Goal: Contribute content

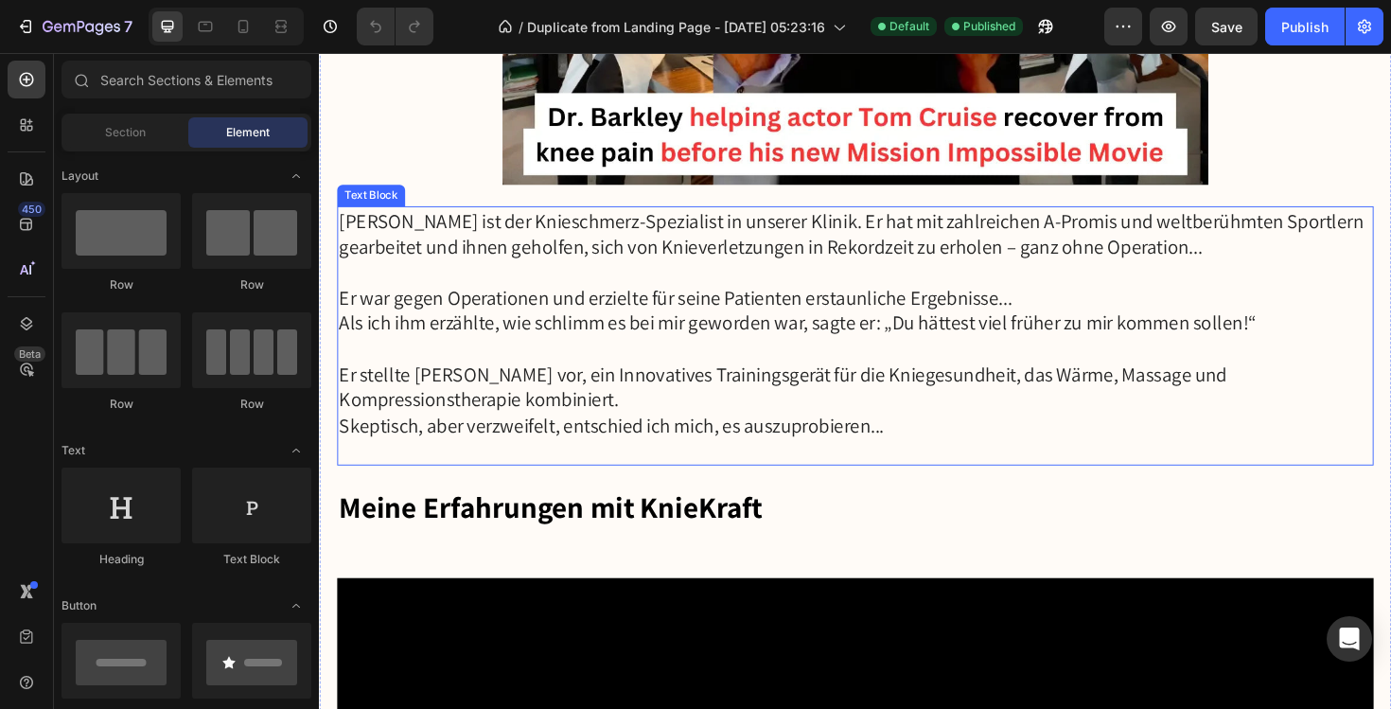
scroll to position [4345, 0]
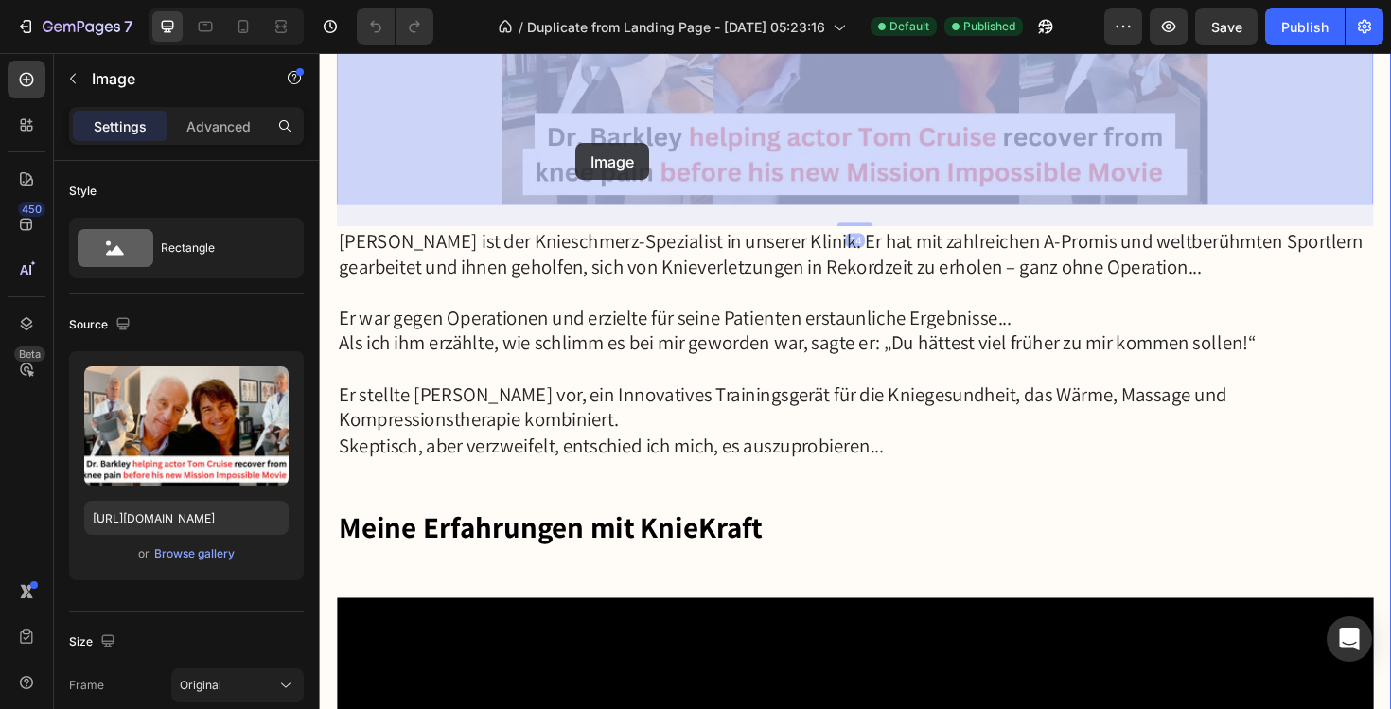
drag, startPoint x: 561, startPoint y: 133, endPoint x: 591, endPoint y: 149, distance: 33.0
drag, startPoint x: 567, startPoint y: 132, endPoint x: 614, endPoint y: 162, distance: 56.2
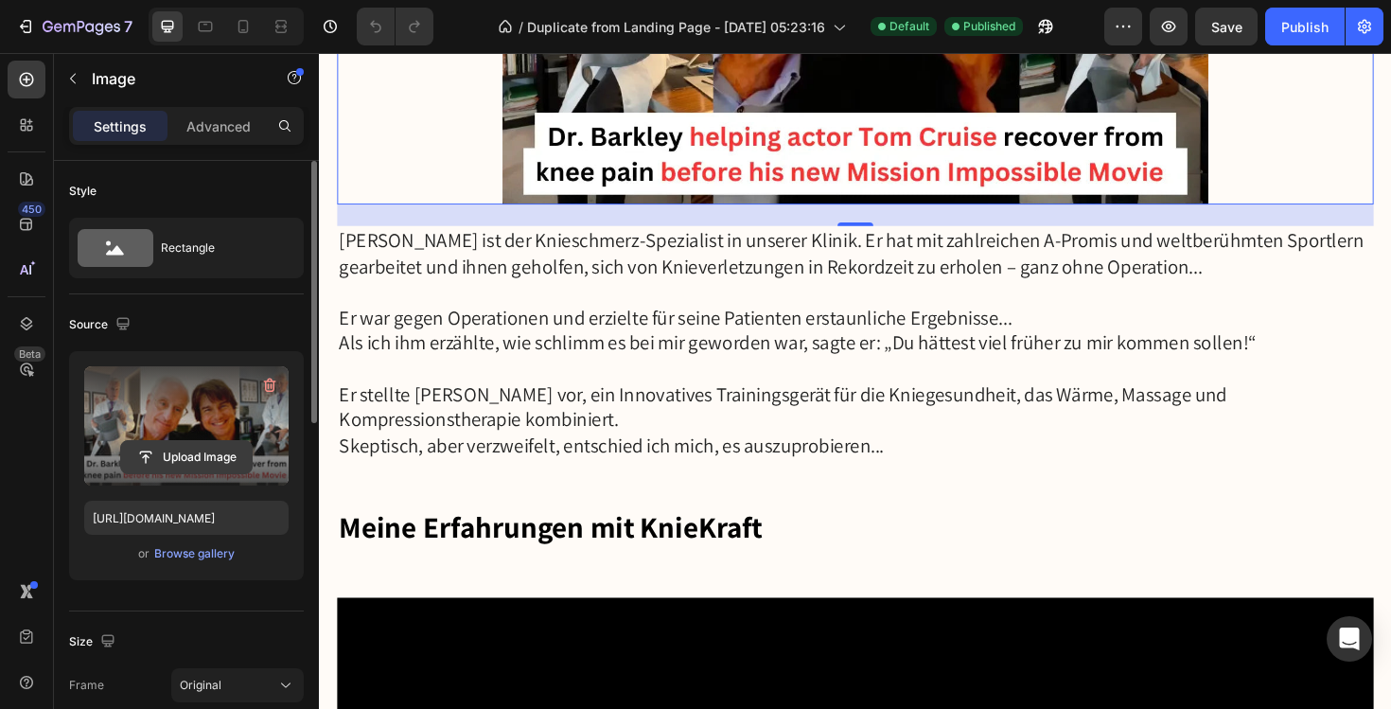
click at [194, 440] on button "Upload Image" at bounding box center [186, 457] width 133 height 34
click at [201, 410] on label at bounding box center [186, 425] width 204 height 119
click at [201, 441] on input "file" at bounding box center [186, 457] width 131 height 32
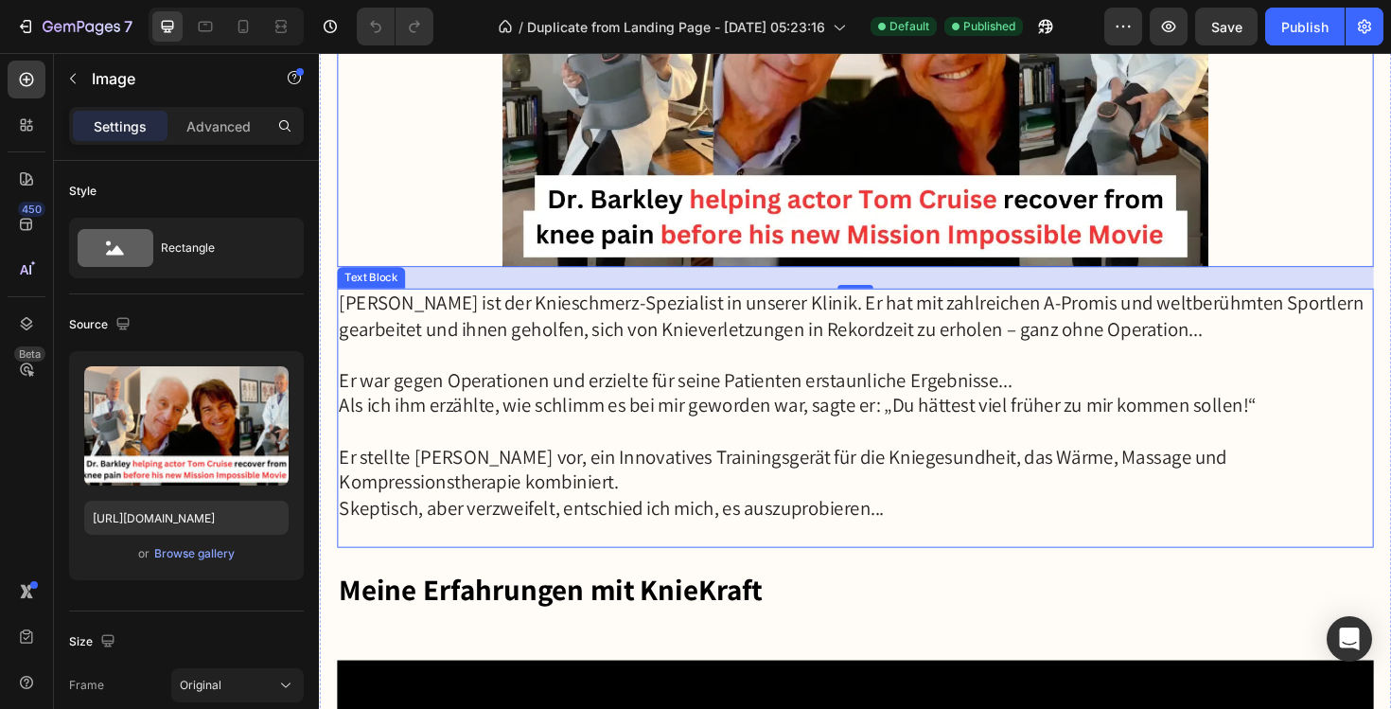
scroll to position [4275, 0]
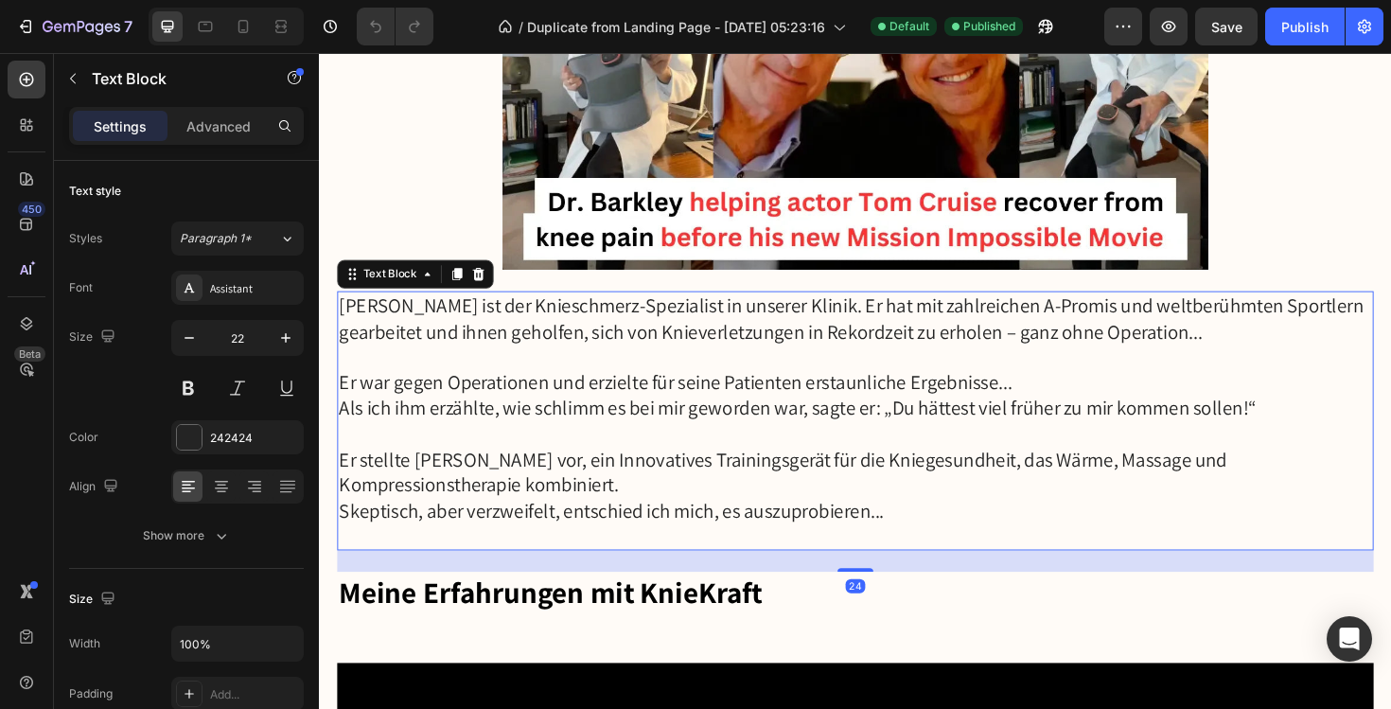
click at [1008, 529] on p "Skeptisch, aber verzweifelt, entschied ich mich, es auszuprobieren..." at bounding box center [887, 550] width 1094 height 54
click at [486, 289] on icon at bounding box center [487, 286] width 15 height 15
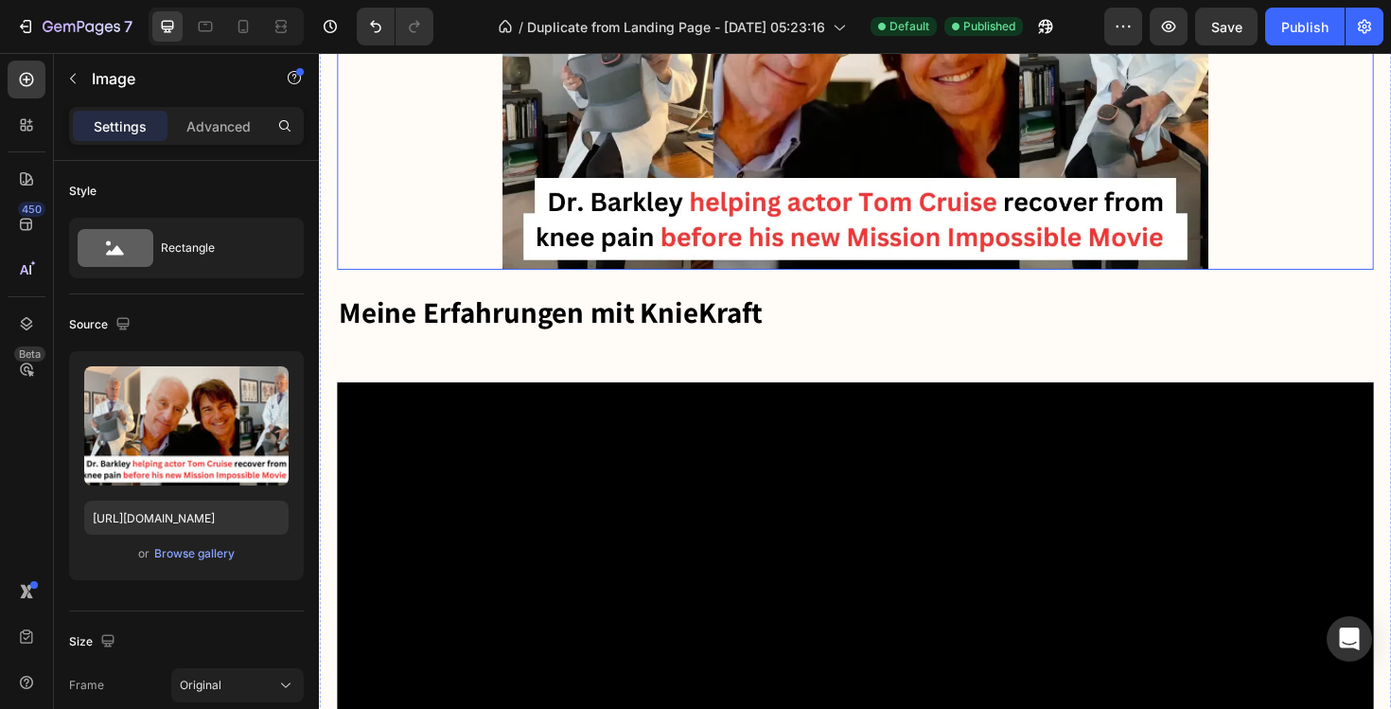
click at [478, 221] on div at bounding box center [887, 86] width 1098 height 391
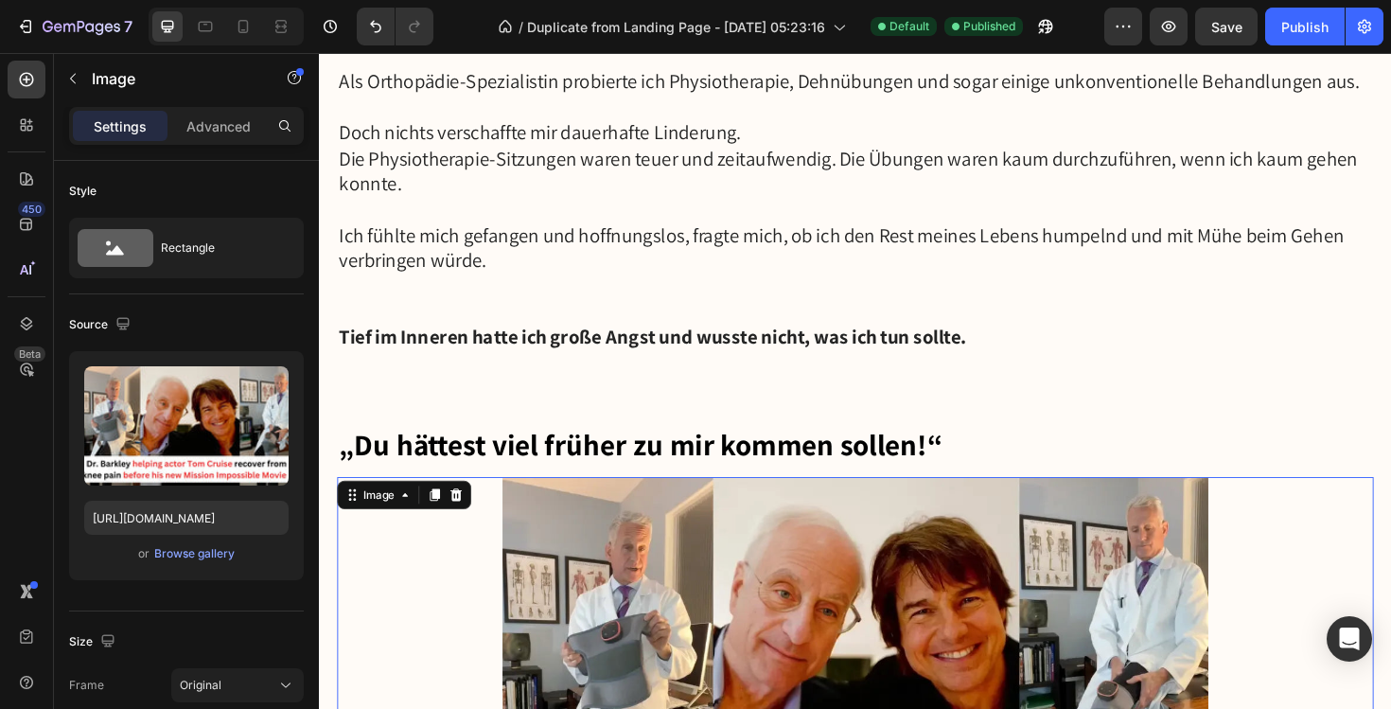
scroll to position [3660, 0]
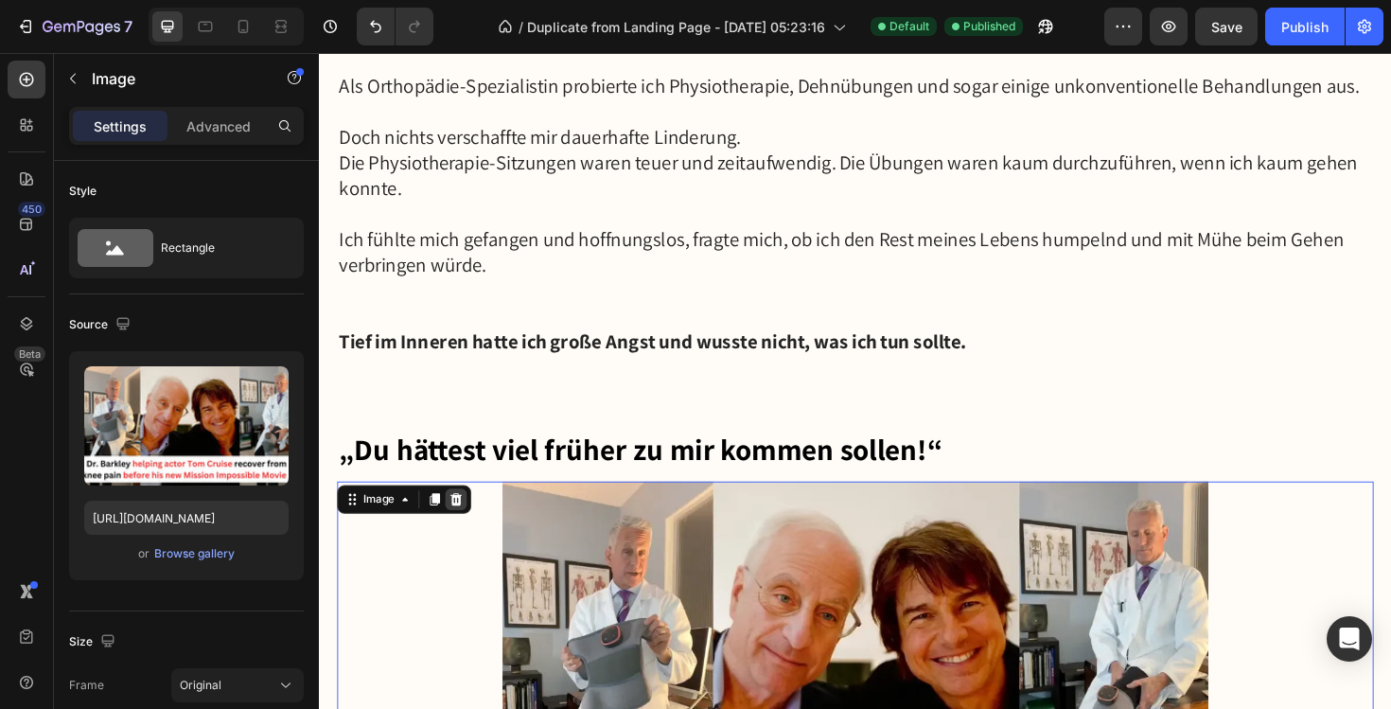
click at [465, 522] on icon at bounding box center [464, 524] width 12 height 13
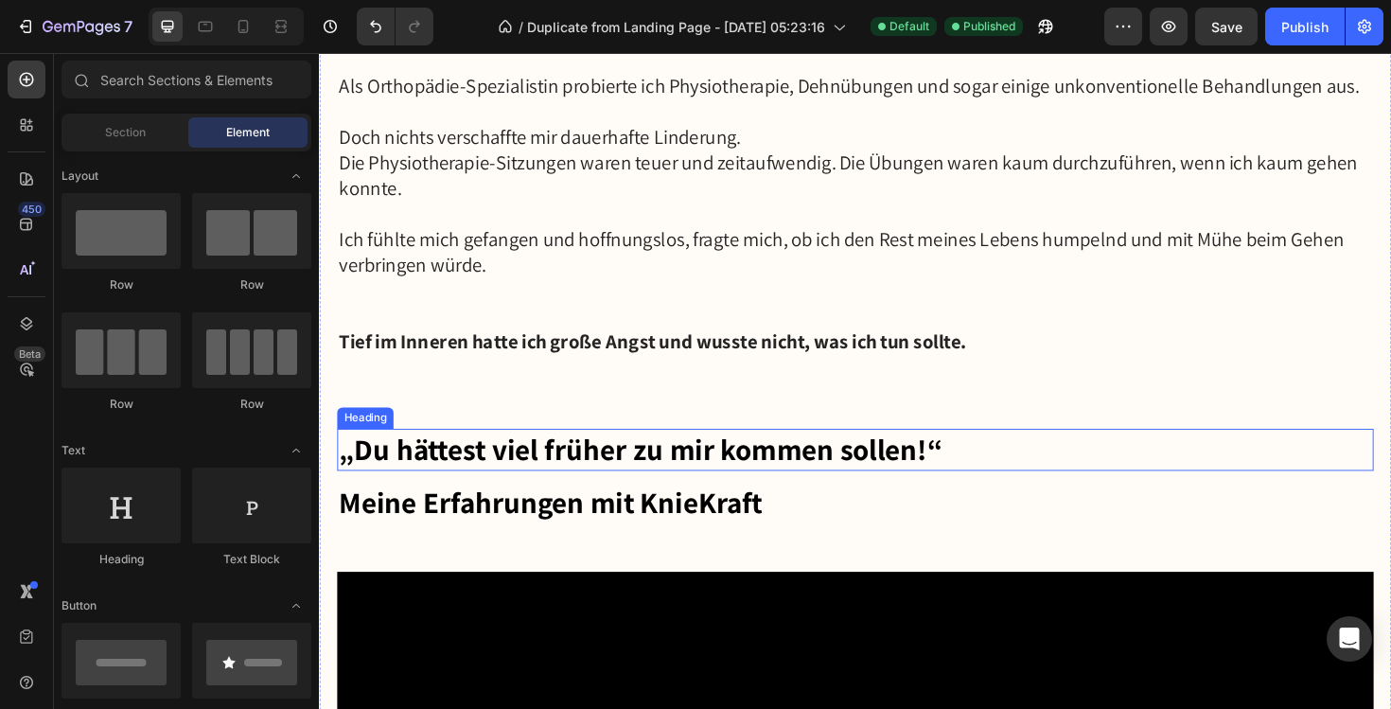
click at [351, 462] on h3 "„Du hättest viel früher zu mir kommen sollen!“" at bounding box center [887, 473] width 1098 height 44
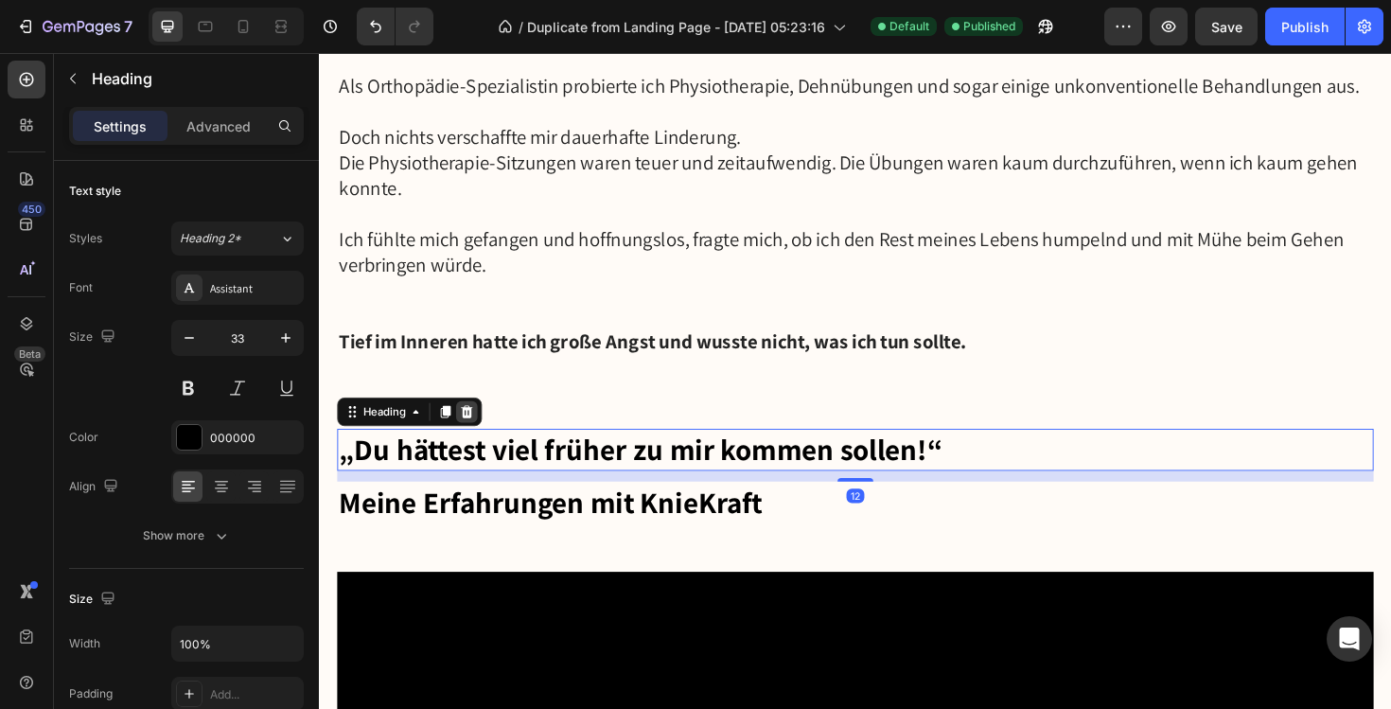
click at [477, 431] on icon at bounding box center [475, 432] width 15 height 15
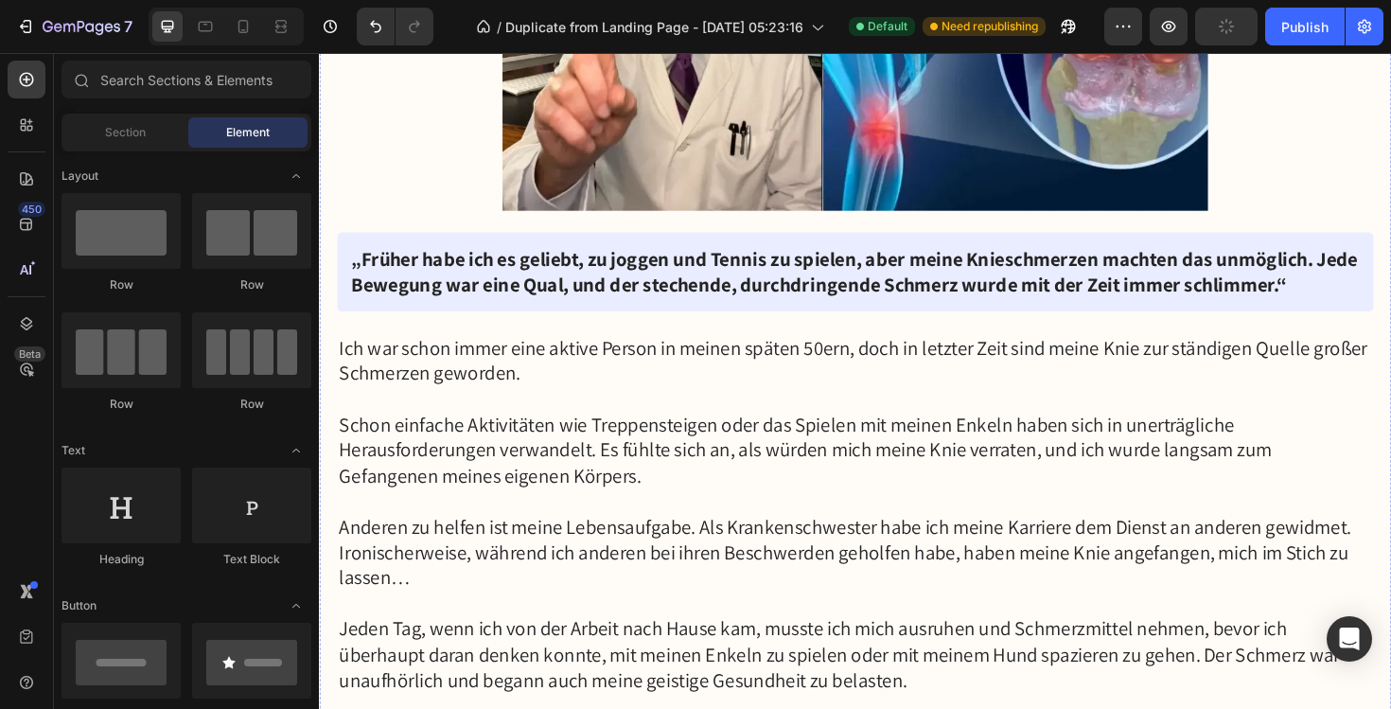
scroll to position [875, 0]
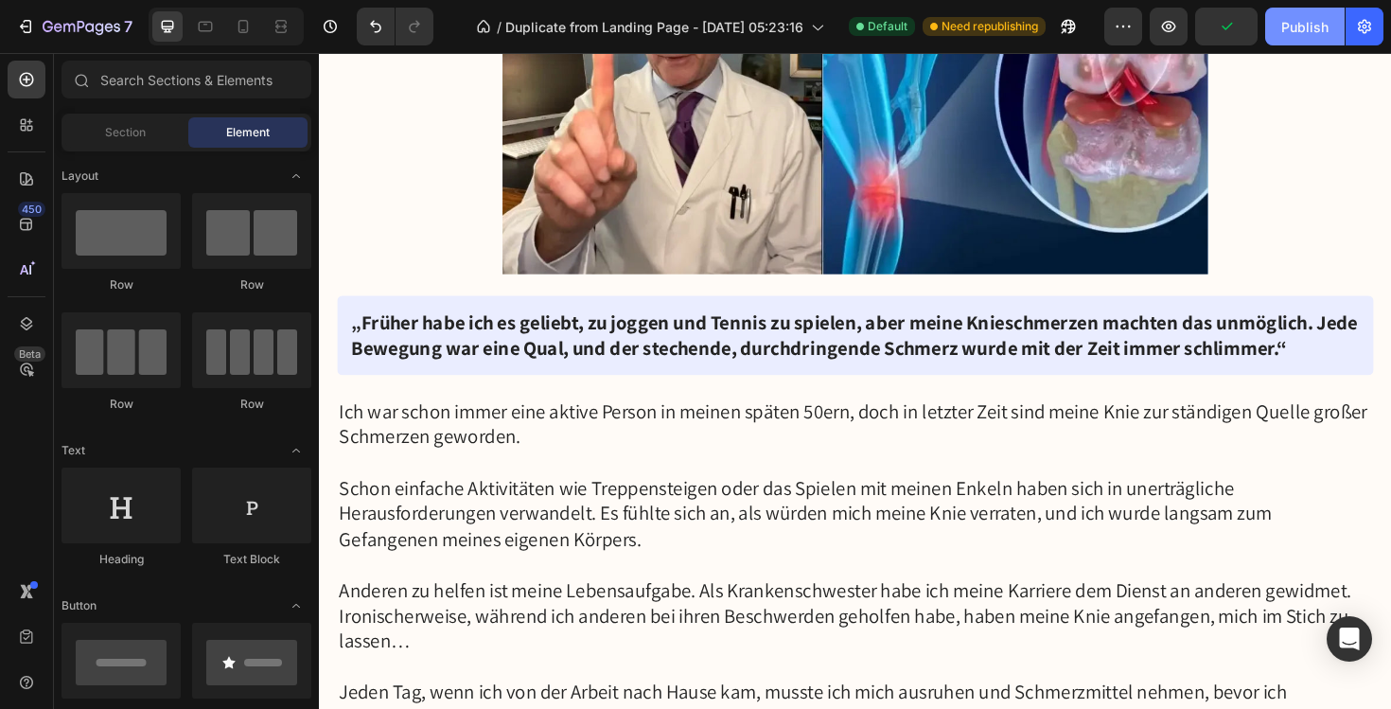
click at [1312, 33] on div "Publish" at bounding box center [1305, 27] width 47 height 20
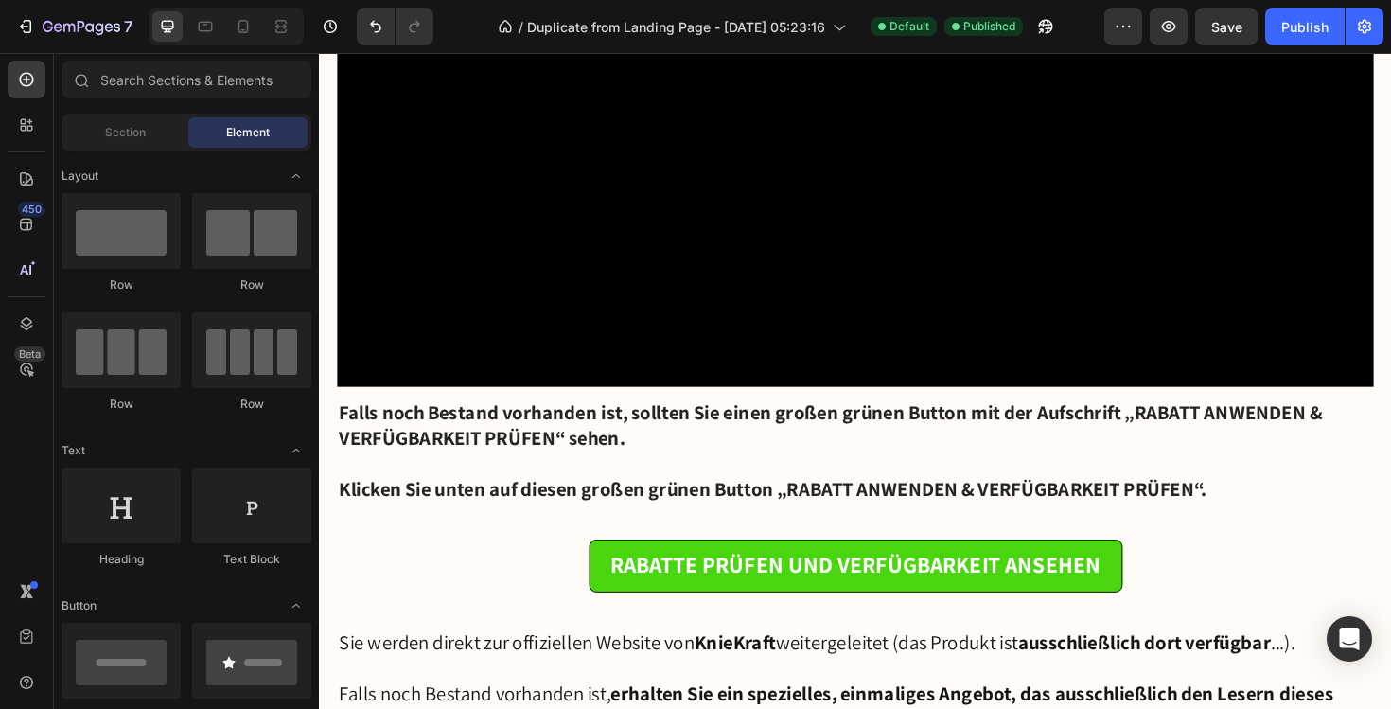
scroll to position [10012, 0]
